Goal: Information Seeking & Learning: Learn about a topic

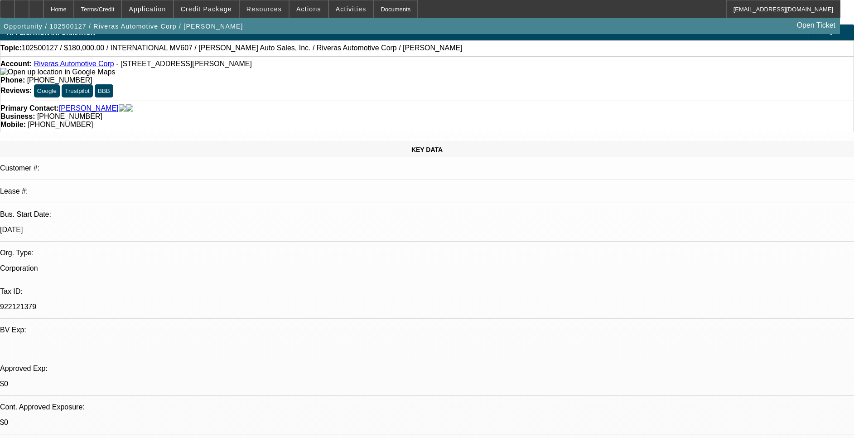
select select "0"
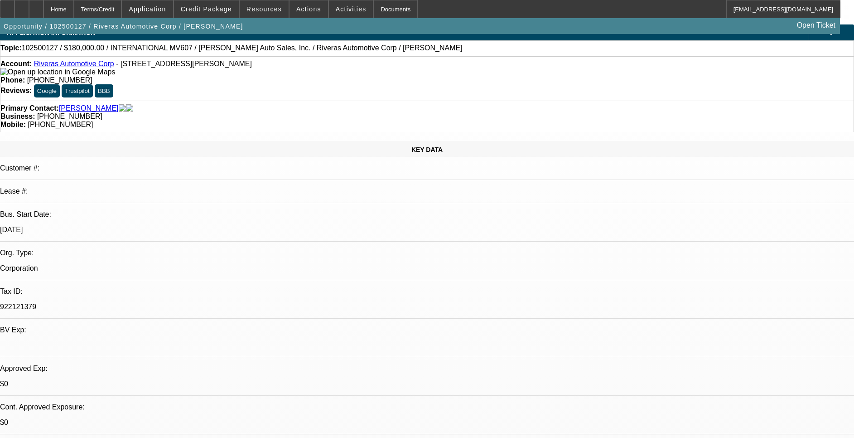
select select "0"
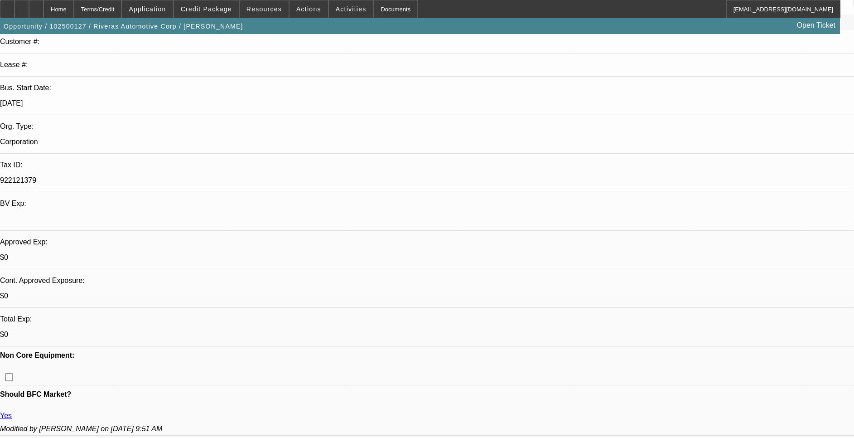
select select "1"
select select "6"
select select "1"
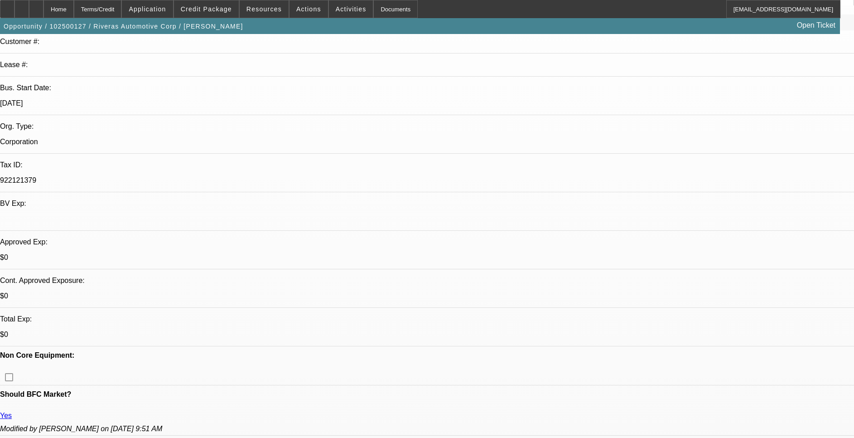
select select "6"
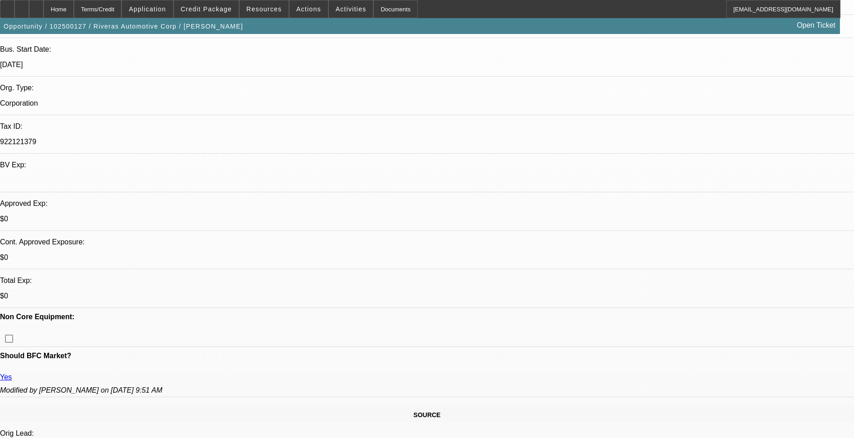
scroll to position [204, 0]
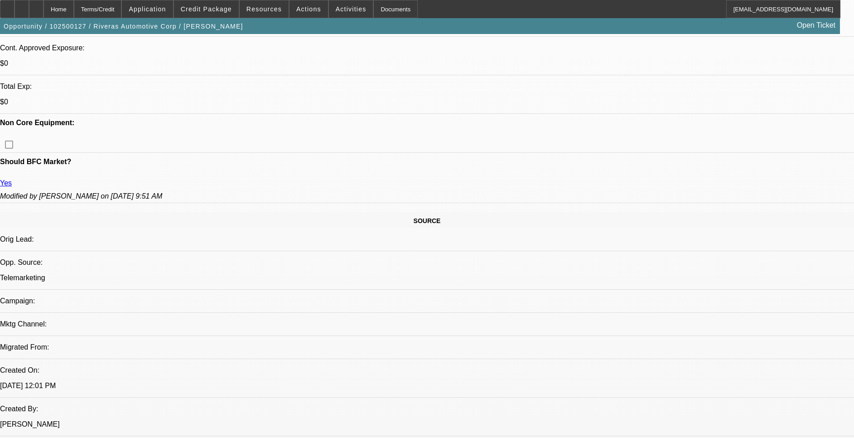
scroll to position [340, 0]
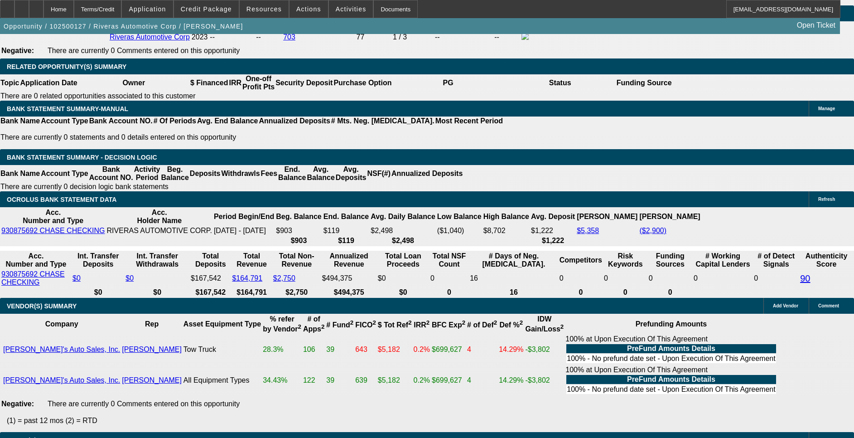
scroll to position [1427, 0]
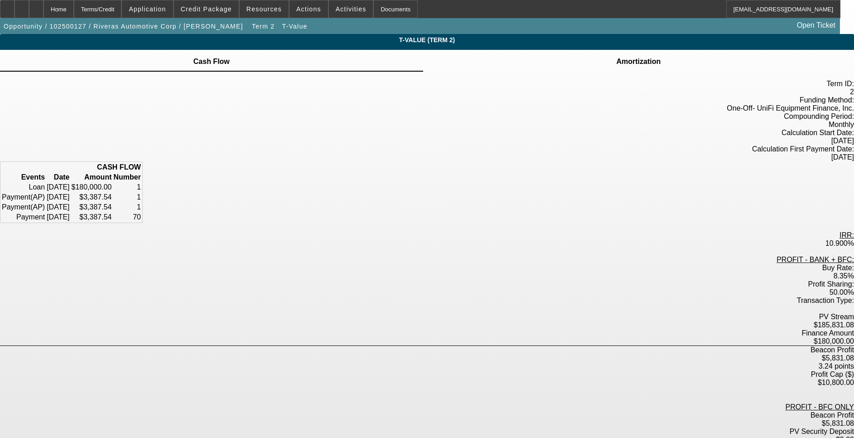
click at [616, 57] on td at bounding box center [638, 56] width 45 height 1
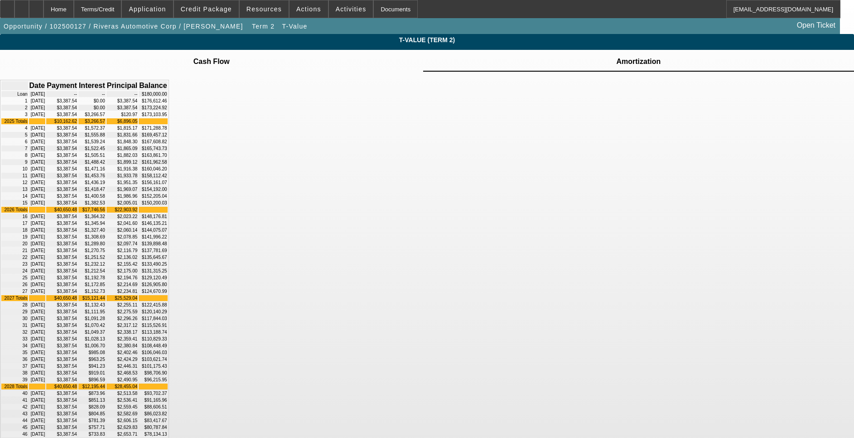
click at [212, 56] on icon at bounding box center [212, 56] width 0 height 0
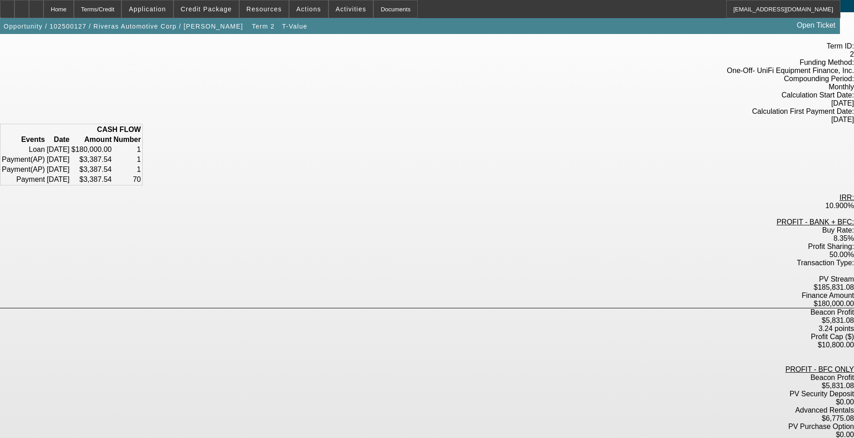
scroll to position [68, 0]
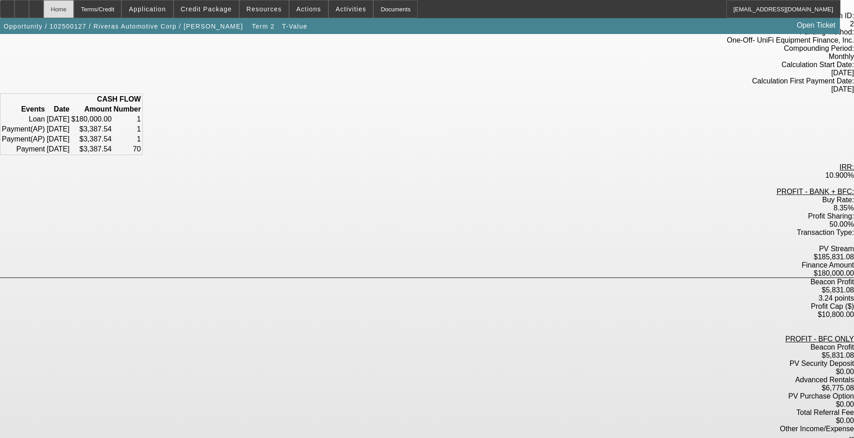
click at [74, 9] on div "Home" at bounding box center [58, 9] width 30 height 18
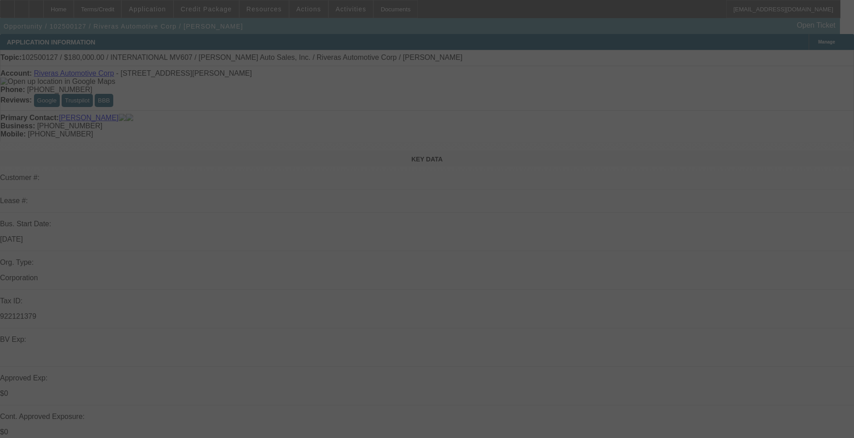
select select "0"
select select "6"
select select "0"
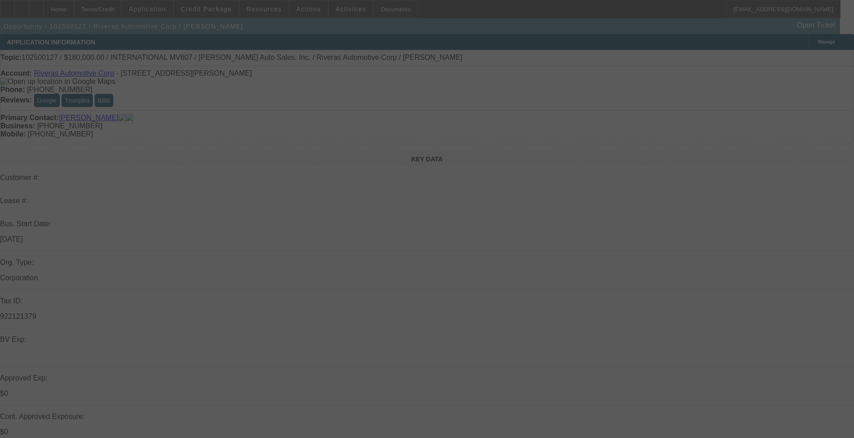
select select "0"
select select "6"
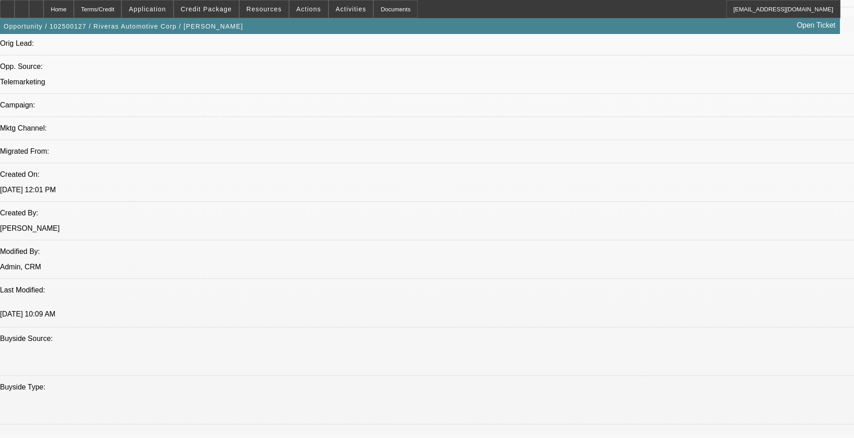
scroll to position [408, 0]
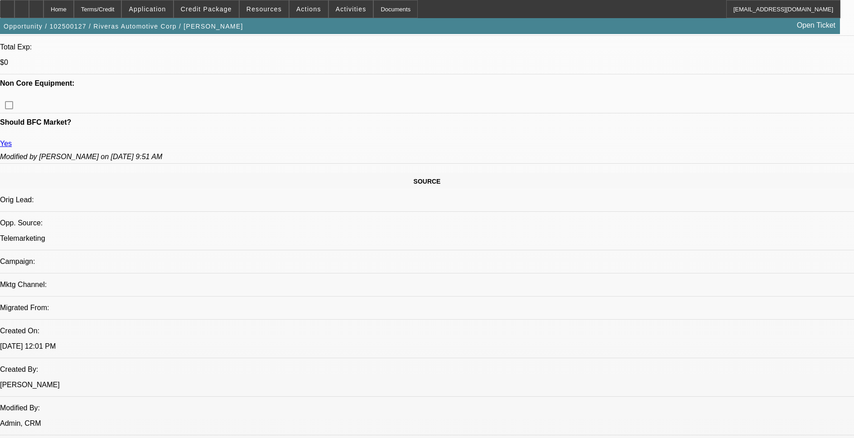
drag, startPoint x: 835, startPoint y: 183, endPoint x: 768, endPoint y: 178, distance: 66.4
